Goal: Task Accomplishment & Management: Manage account settings

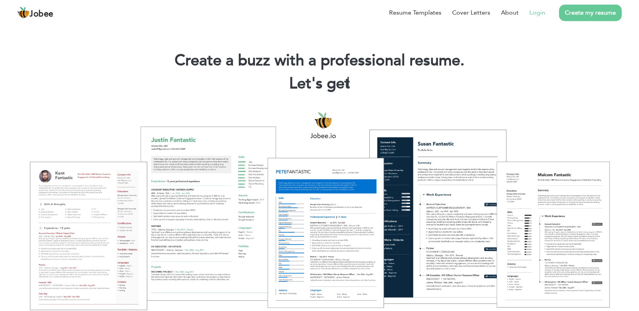
click at [542, 13] on link "Login" at bounding box center [537, 12] width 16 height 9
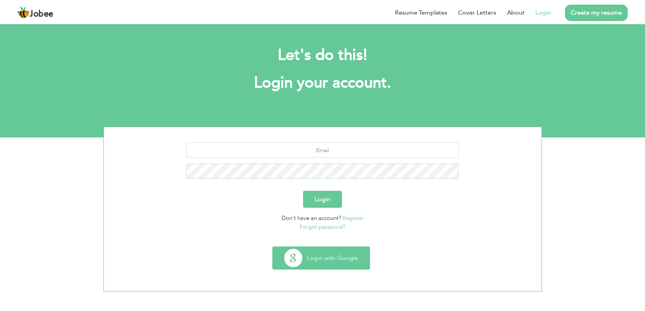
click at [348, 257] on button "Login with Google" at bounding box center [321, 258] width 97 height 22
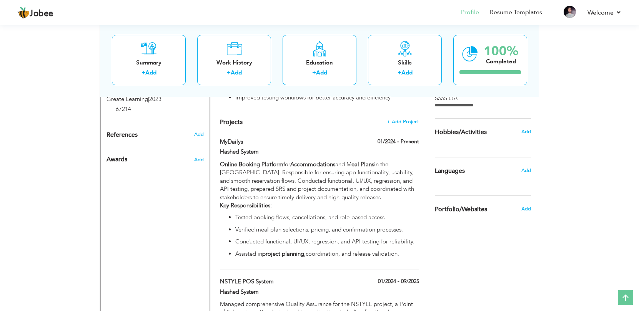
scroll to position [482, 0]
